Goal: Information Seeking & Learning: Check status

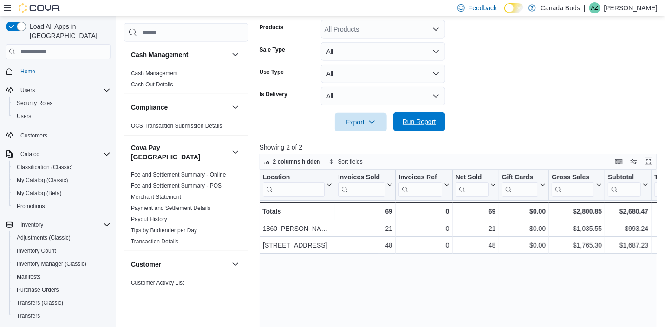
scroll to position [101, 0]
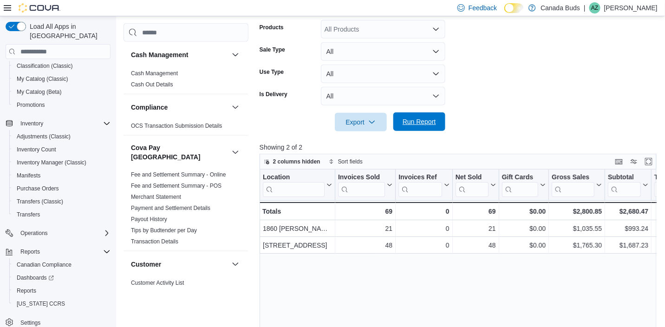
click at [412, 123] on span "Run Report" at bounding box center [418, 121] width 33 height 9
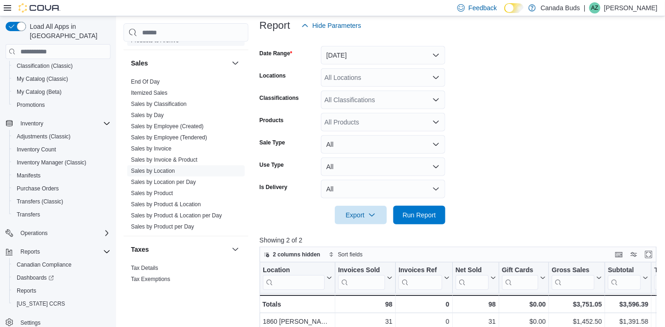
scroll to position [756, 0]
click at [165, 144] on link "Sales by Invoice" at bounding box center [151, 147] width 40 height 6
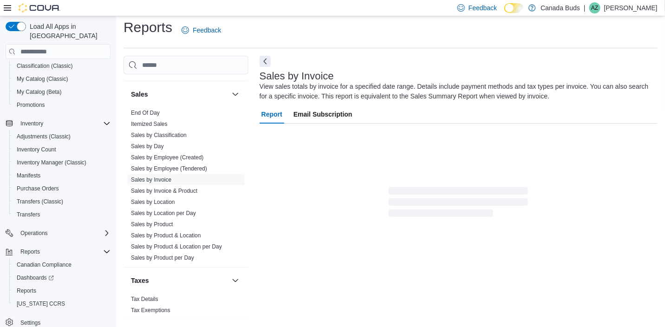
scroll to position [31, 0]
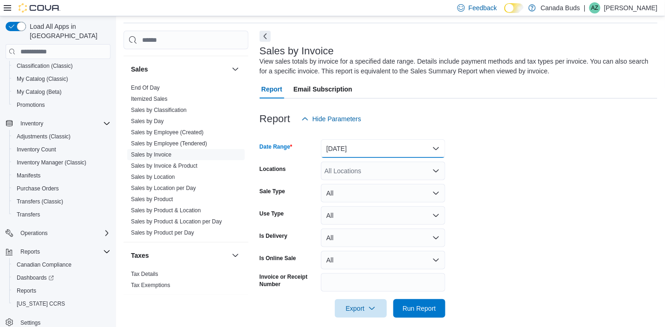
click at [399, 149] on button "Yesterday" at bounding box center [383, 148] width 124 height 19
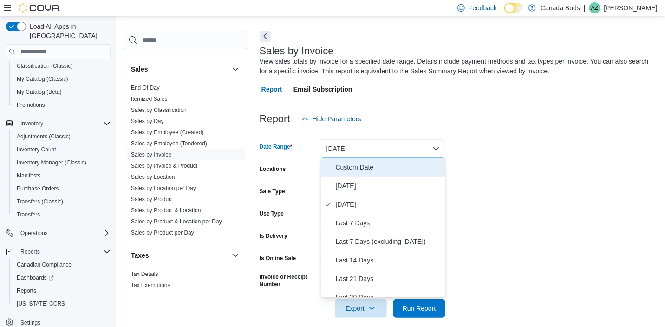
click at [386, 172] on span "Custom Date" at bounding box center [389, 167] width 106 height 11
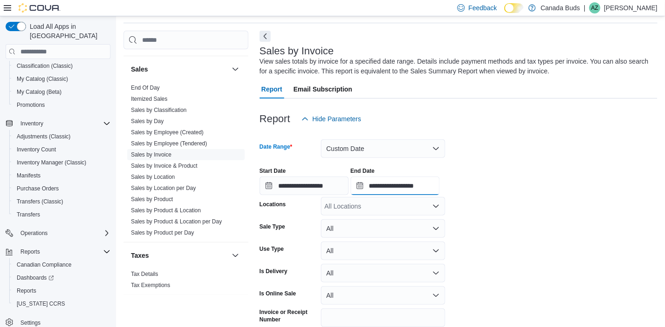
click at [418, 190] on input "**********" at bounding box center [394, 185] width 89 height 19
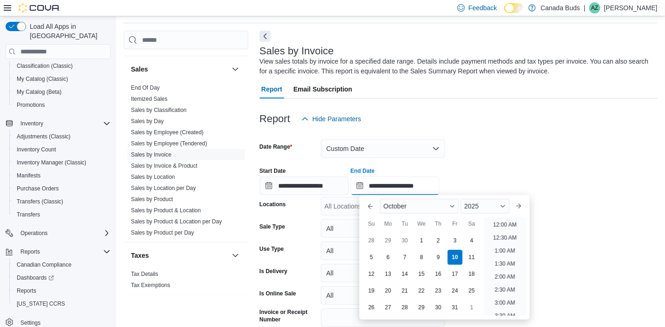
scroll to position [526, 0]
click at [436, 241] on div "2" at bounding box center [438, 241] width 16 height 16
type input "**********"
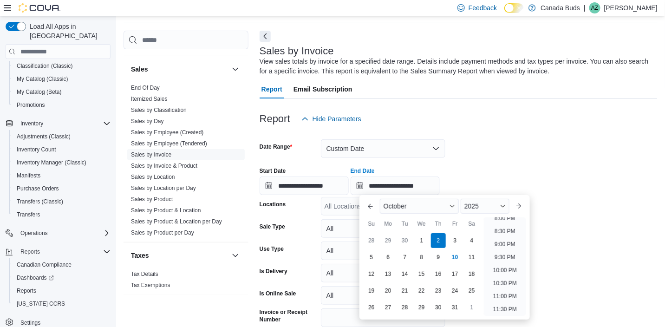
click at [510, 133] on div at bounding box center [458, 133] width 398 height 11
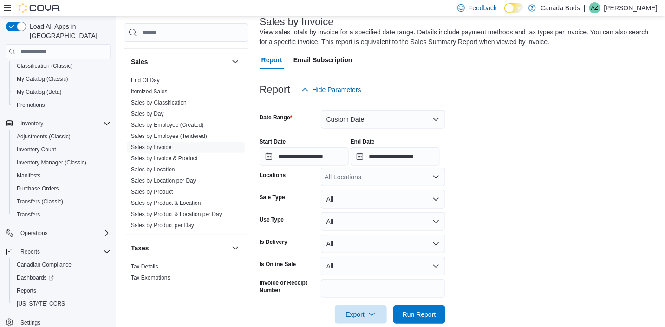
scroll to position [75, 0]
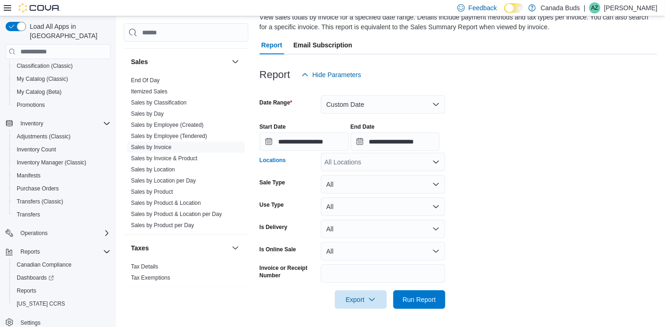
click at [364, 165] on div "All Locations" at bounding box center [383, 162] width 124 height 19
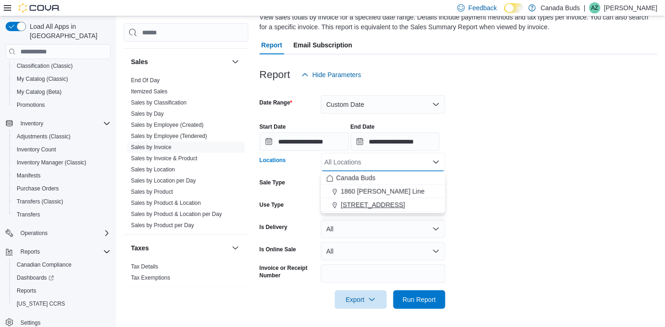
click at [358, 200] on span "595 Carlton Street" at bounding box center [373, 204] width 64 height 9
drag, startPoint x: 414, startPoint y: 298, endPoint x: 418, endPoint y: 292, distance: 6.3
click at [414, 298] on span "Run Report" at bounding box center [418, 298] width 33 height 9
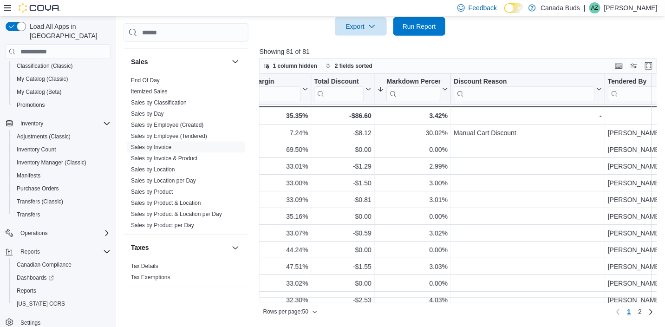
scroll to position [0, 863]
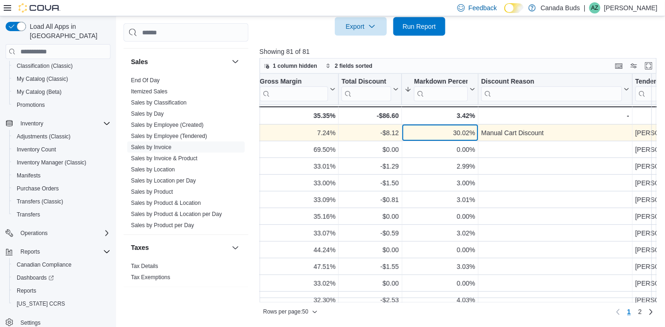
click at [468, 135] on div "30.02%" at bounding box center [439, 132] width 70 height 11
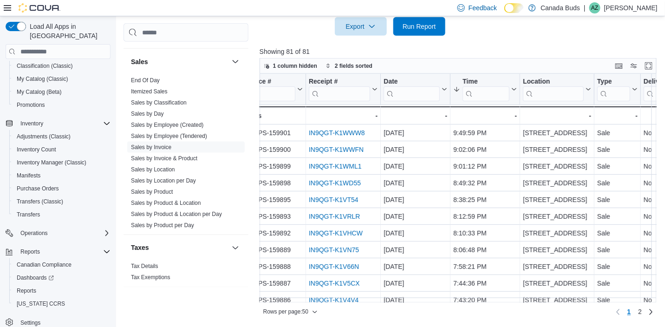
scroll to position [0, 0]
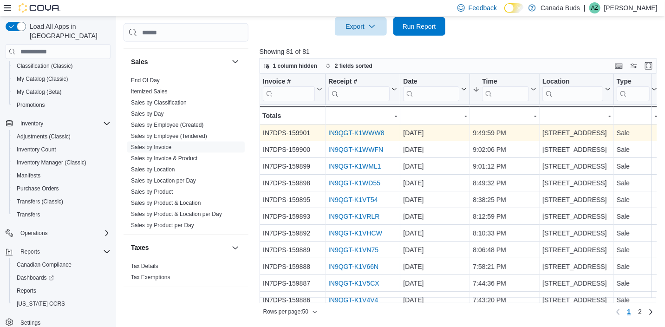
click at [363, 131] on link "IN9QGT-K1WWW8" at bounding box center [356, 132] width 56 height 7
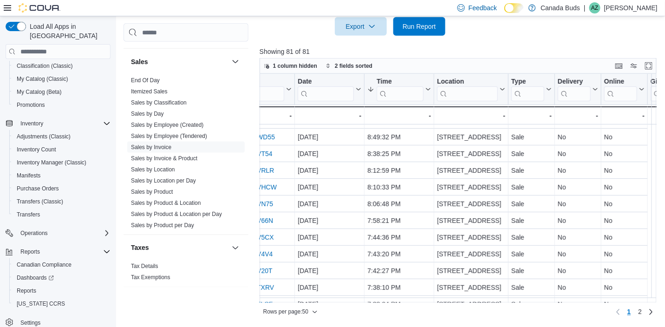
scroll to position [46, 0]
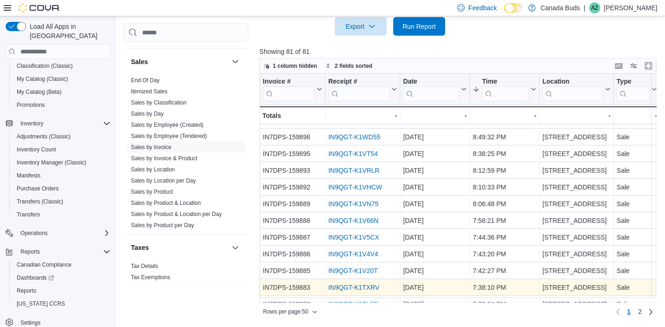
click at [336, 287] on link "IN9QGT-K1TXRV" at bounding box center [353, 287] width 51 height 7
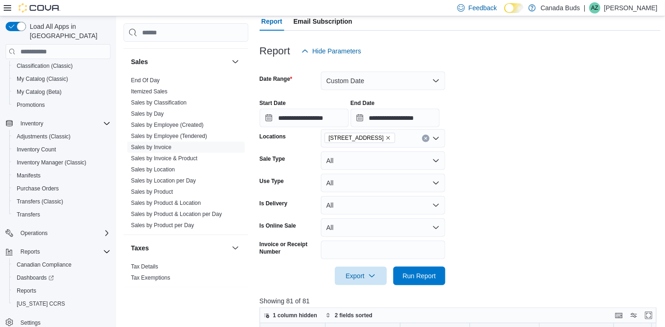
scroll to position [92, 0]
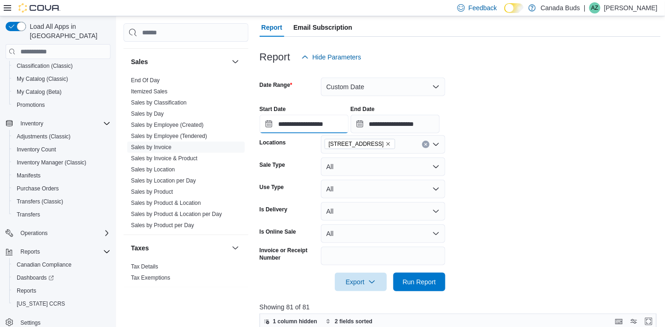
click at [327, 125] on input "**********" at bounding box center [303, 124] width 89 height 19
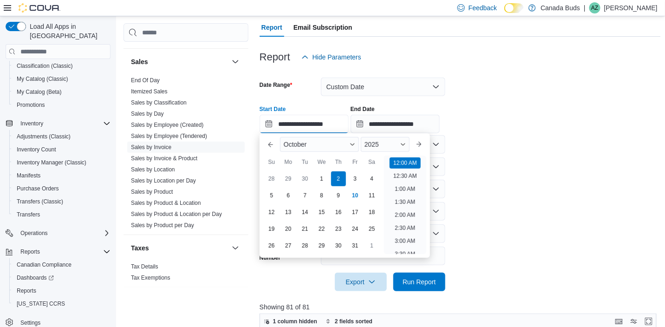
scroll to position [29, 0]
click at [318, 175] on div "1" at bounding box center [321, 179] width 16 height 16
click at [322, 195] on div "8" at bounding box center [321, 196] width 16 height 16
type input "**********"
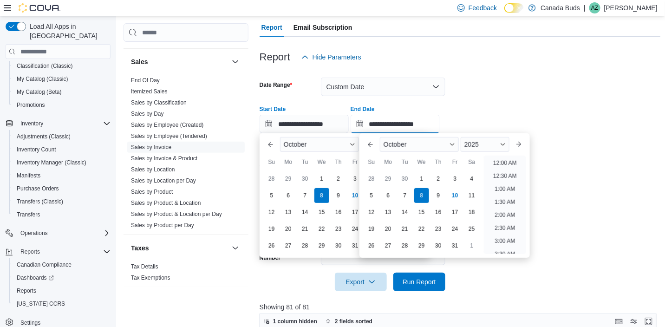
click at [399, 123] on input "**********" at bounding box center [394, 124] width 89 height 19
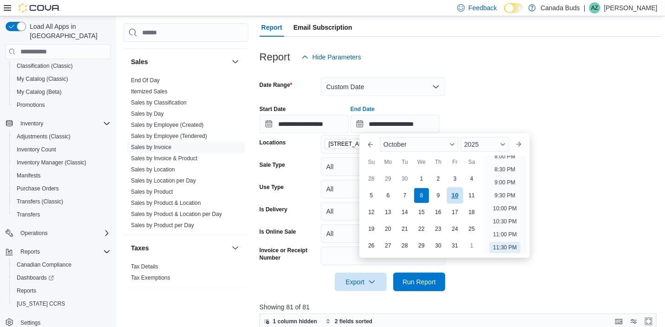
click at [458, 195] on div "10" at bounding box center [455, 196] width 16 height 16
type input "**********"
click at [429, 284] on span "Run Report" at bounding box center [418, 281] width 33 height 9
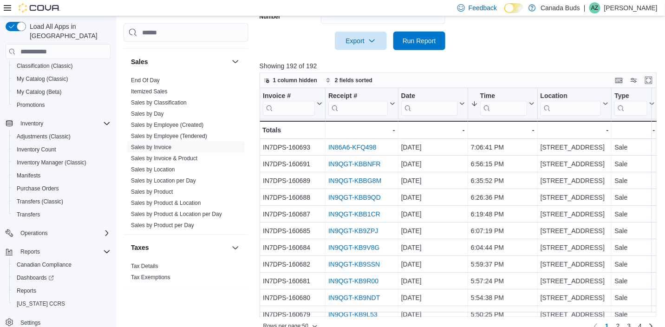
scroll to position [348, 0]
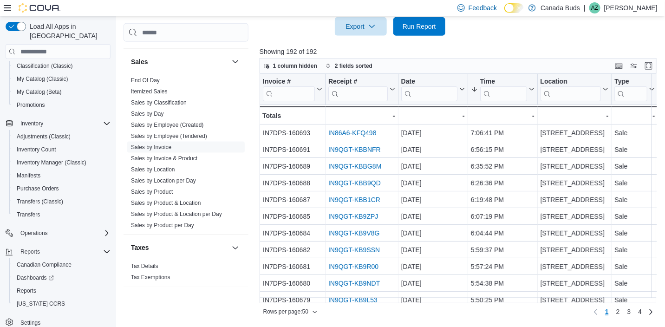
drag, startPoint x: 335, startPoint y: 302, endPoint x: 391, endPoint y: 303, distance: 56.2
click at [397, 303] on div "Rows per page : 50 Page 1 of 4 1 2 3 4" at bounding box center [457, 311] width 397 height 17
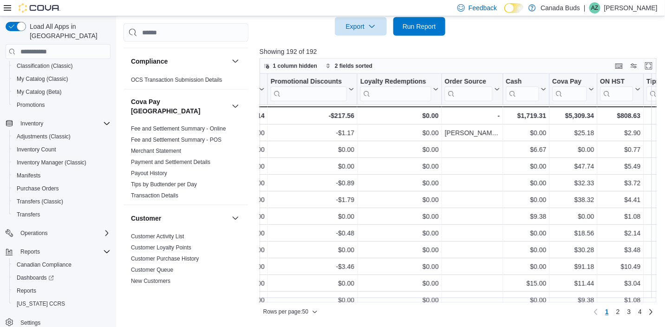
scroll to position [0, 0]
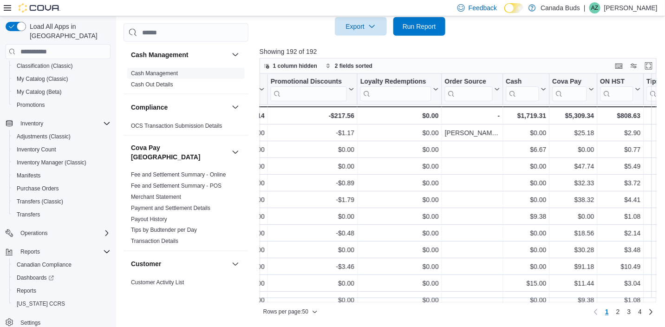
click at [156, 74] on link "Cash Management" at bounding box center [154, 73] width 47 height 6
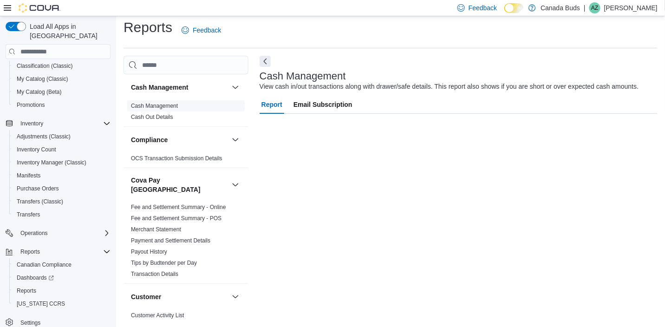
scroll to position [6, 0]
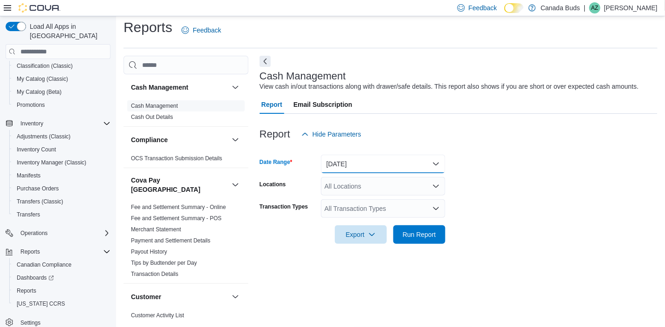
click at [370, 164] on button "Today" at bounding box center [383, 164] width 124 height 19
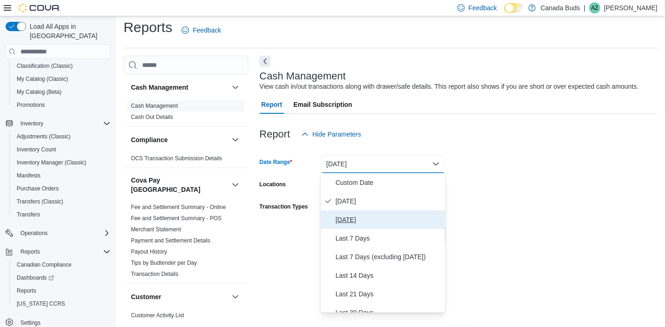
click at [349, 217] on span "Yesterday" at bounding box center [389, 219] width 106 height 11
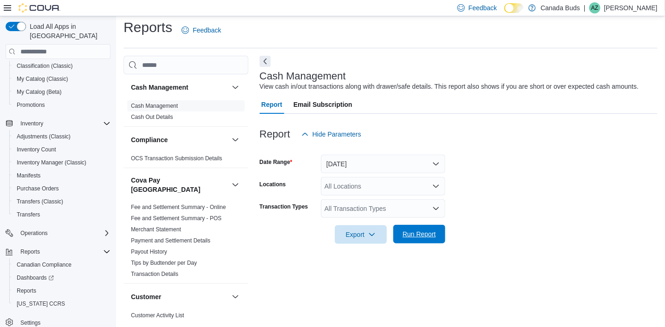
click at [421, 231] on span "Run Report" at bounding box center [418, 233] width 33 height 9
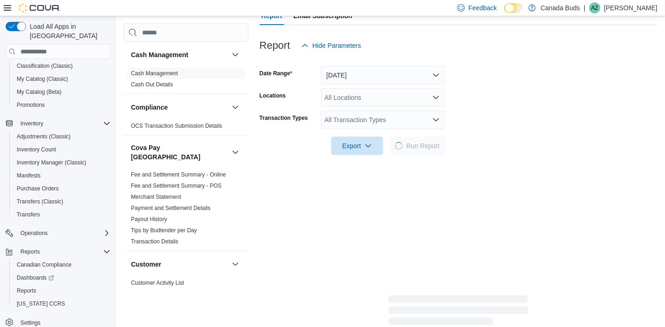
scroll to position [191, 0]
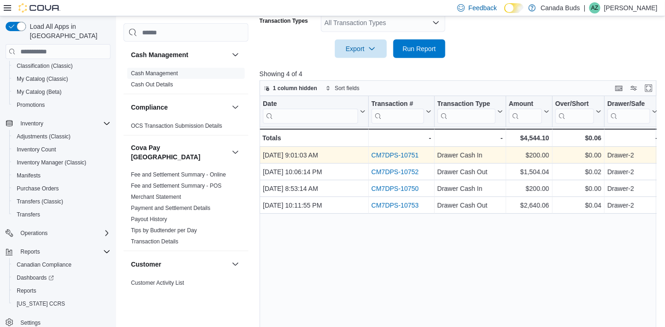
click at [402, 155] on link "CM7DPS-10751" at bounding box center [394, 154] width 47 height 7
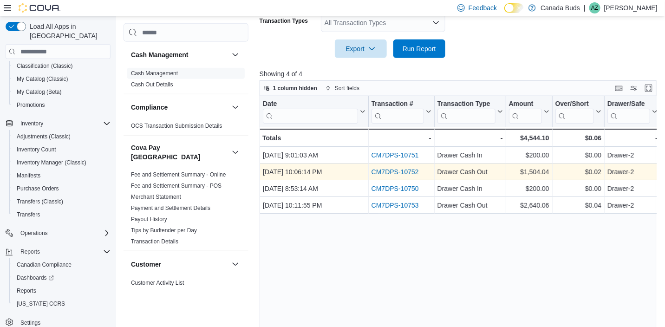
click at [394, 171] on link "CM7DPS-10752" at bounding box center [394, 171] width 47 height 7
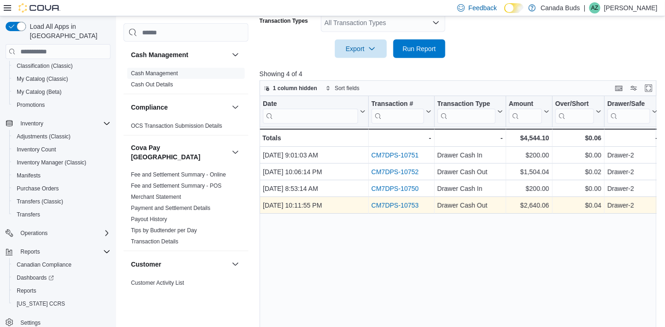
click at [392, 205] on link "CM7DPS-10753" at bounding box center [394, 204] width 47 height 7
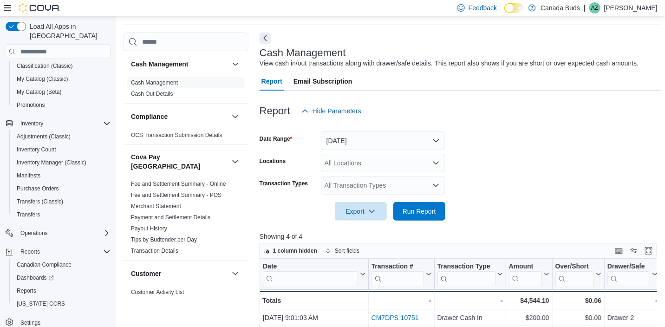
scroll to position [6, 0]
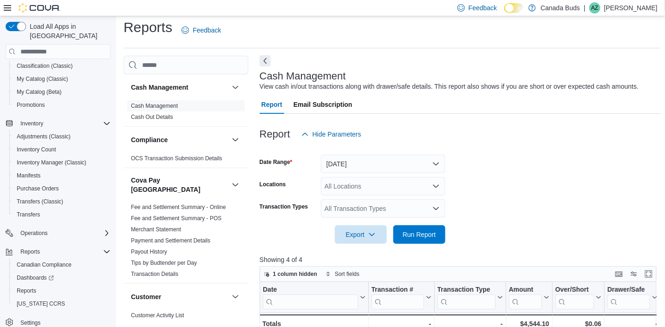
click at [266, 61] on button "Next" at bounding box center [264, 60] width 11 height 11
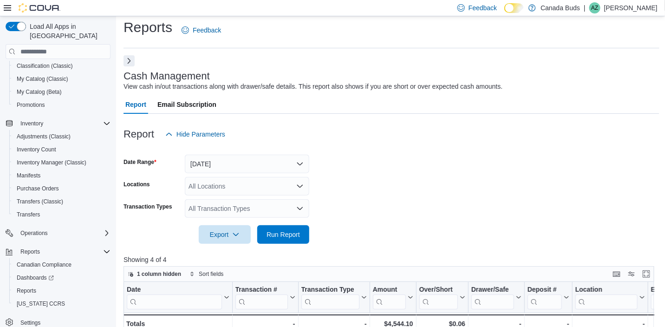
click at [132, 64] on button "Next" at bounding box center [128, 60] width 11 height 11
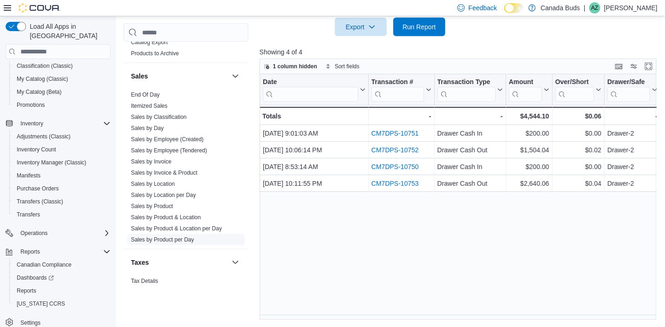
scroll to position [756, 0]
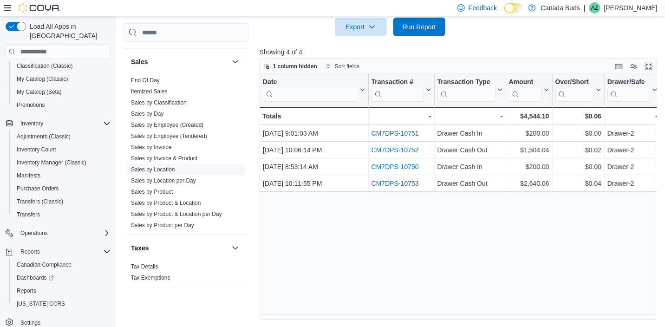
click at [155, 166] on link "Sales by Location" at bounding box center [153, 169] width 44 height 6
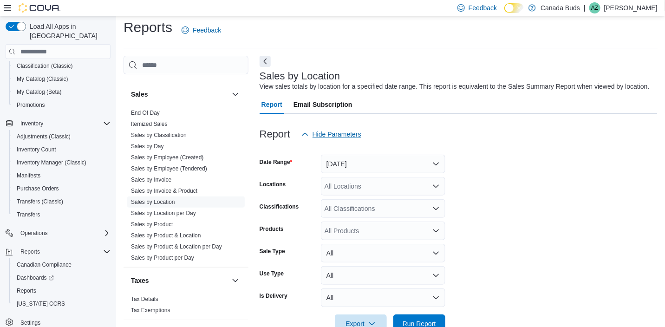
scroll to position [21, 0]
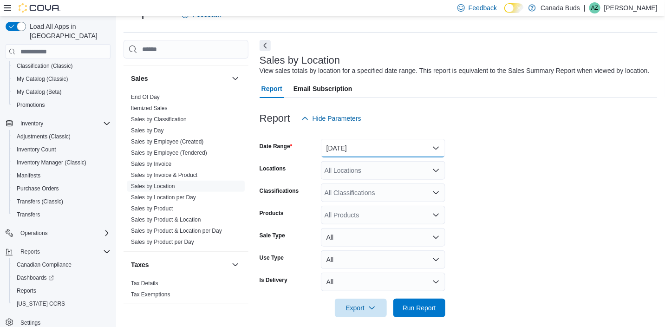
click at [339, 143] on button "Yesterday" at bounding box center [383, 148] width 124 height 19
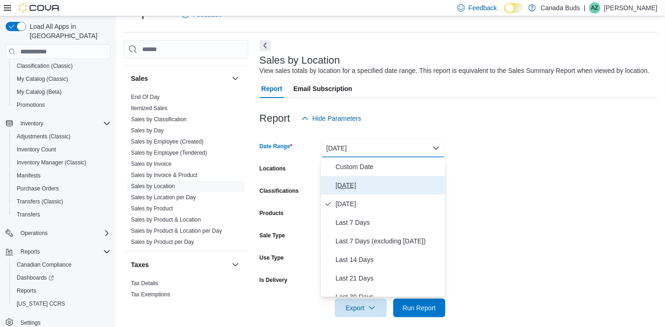
click at [343, 183] on span "Today" at bounding box center [389, 185] width 106 height 11
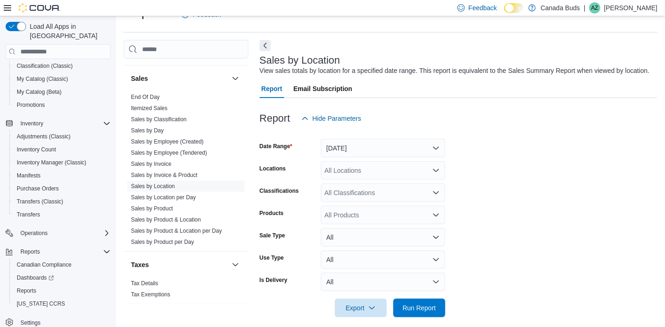
click at [419, 317] on div at bounding box center [458, 322] width 398 height 11
click at [420, 309] on span "Run Report" at bounding box center [418, 307] width 33 height 9
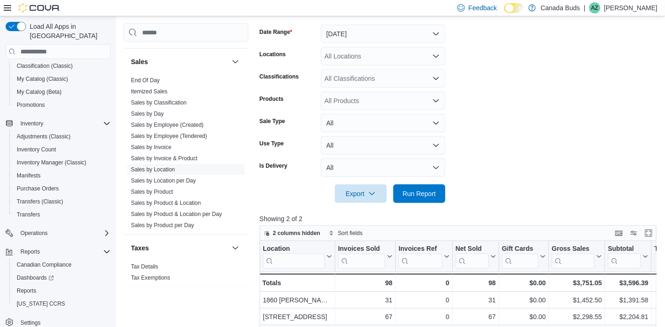
scroll to position [114, 0]
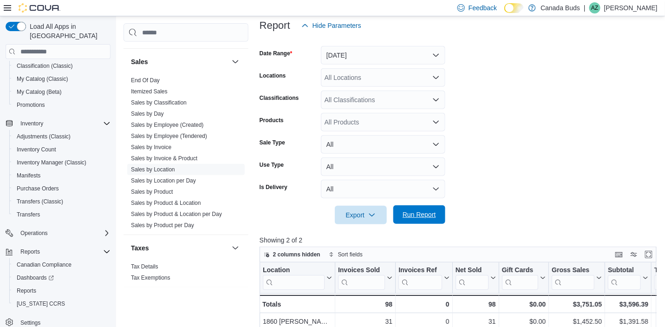
click at [415, 211] on span "Run Report" at bounding box center [418, 214] width 33 height 9
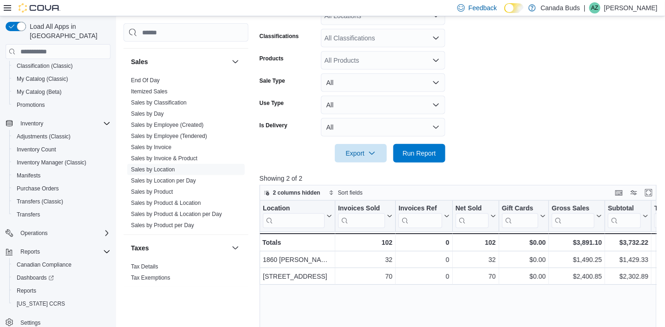
scroll to position [161, 0]
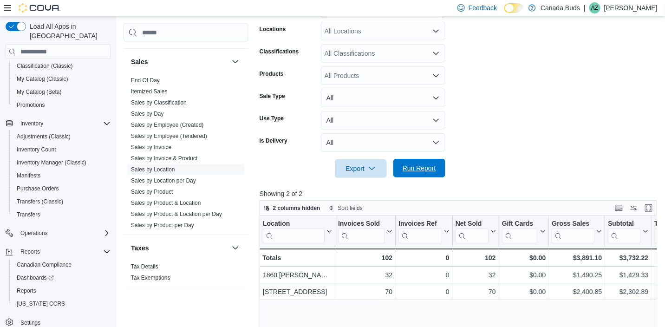
click at [413, 165] on span "Run Report" at bounding box center [418, 167] width 33 height 9
click at [442, 169] on button "Run Report" at bounding box center [419, 168] width 52 height 19
click at [411, 168] on span "Run Report" at bounding box center [418, 167] width 33 height 9
click at [435, 170] on span "Run Report" at bounding box center [418, 167] width 33 height 9
